Goal: Task Accomplishment & Management: Manage account settings

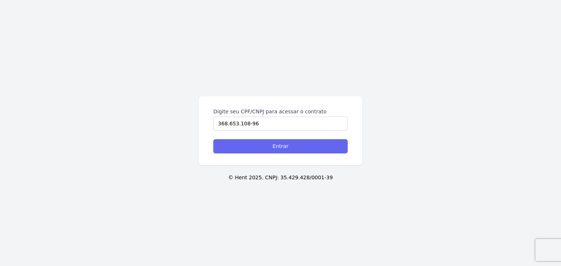
type input "368.653.108-96"
click at [312, 145] on input "Entrar" at bounding box center [280, 146] width 134 height 14
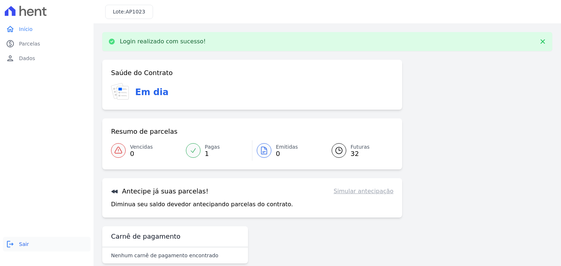
click at [28, 245] on link "logout Sair" at bounding box center [47, 244] width 88 height 15
